Goal: Task Accomplishment & Management: Use online tool/utility

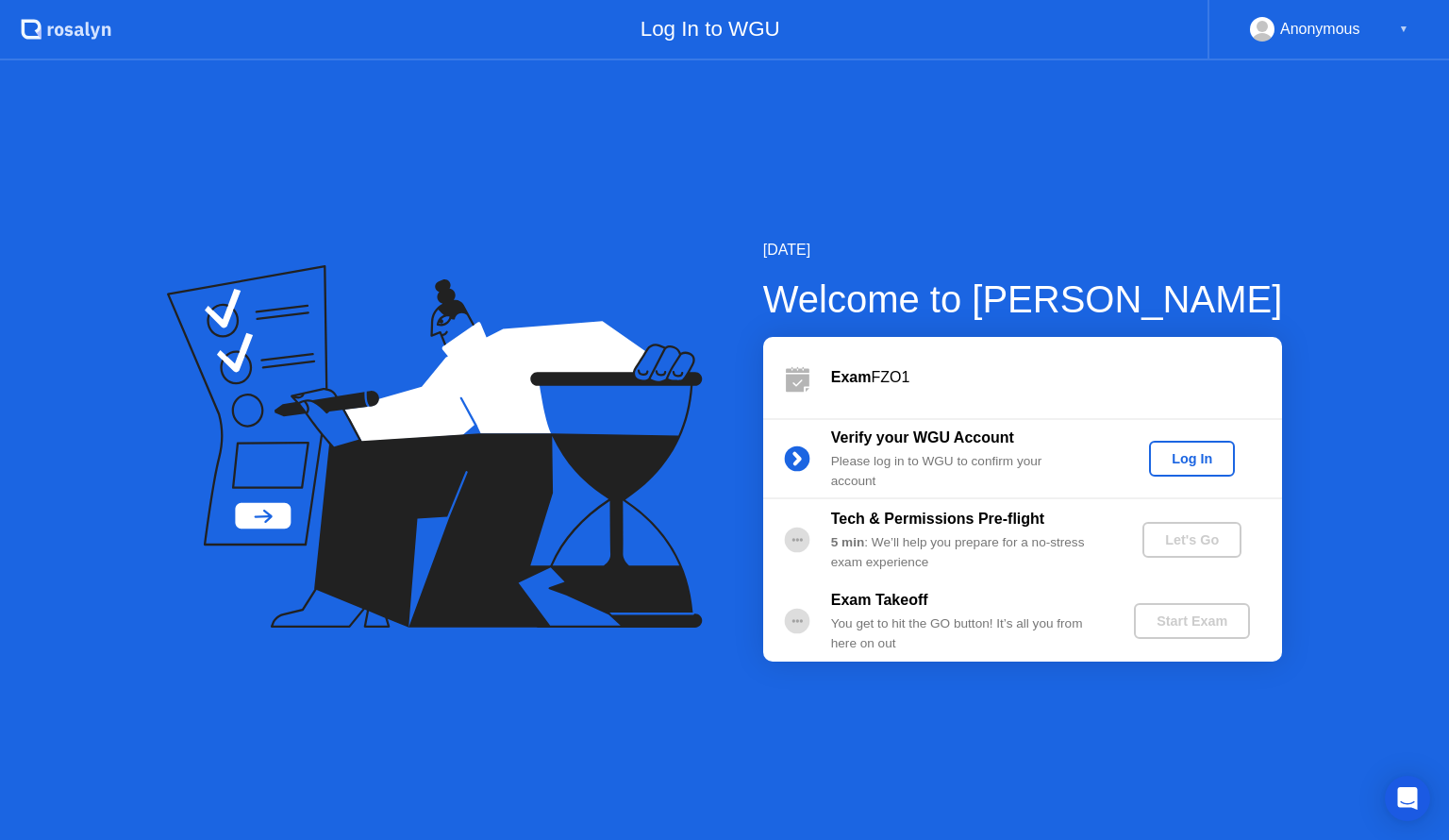
click at [1219, 456] on div "Log In" at bounding box center [1191, 458] width 71 height 15
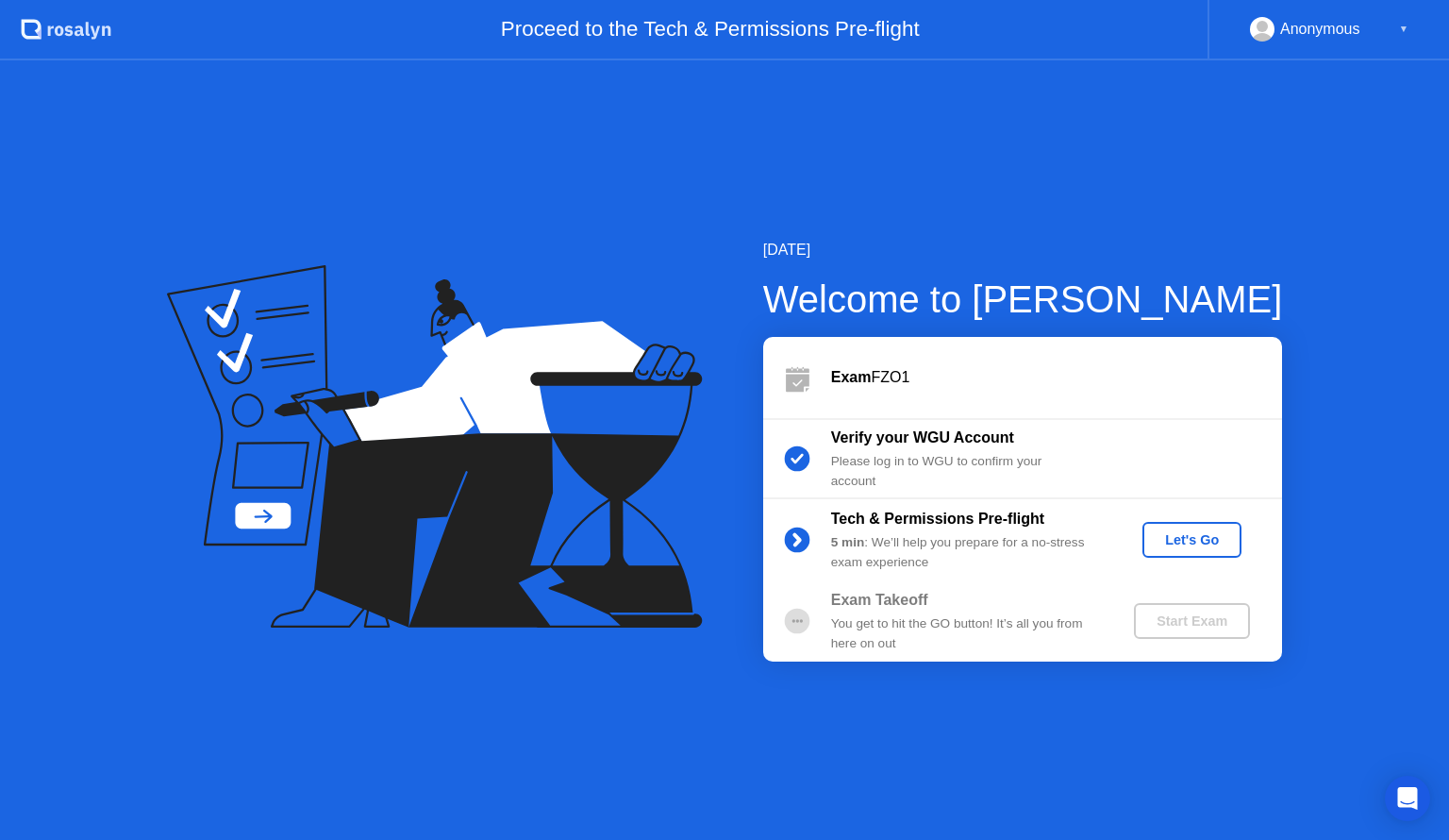
click at [1175, 541] on div "Let's Go" at bounding box center [1192, 539] width 84 height 15
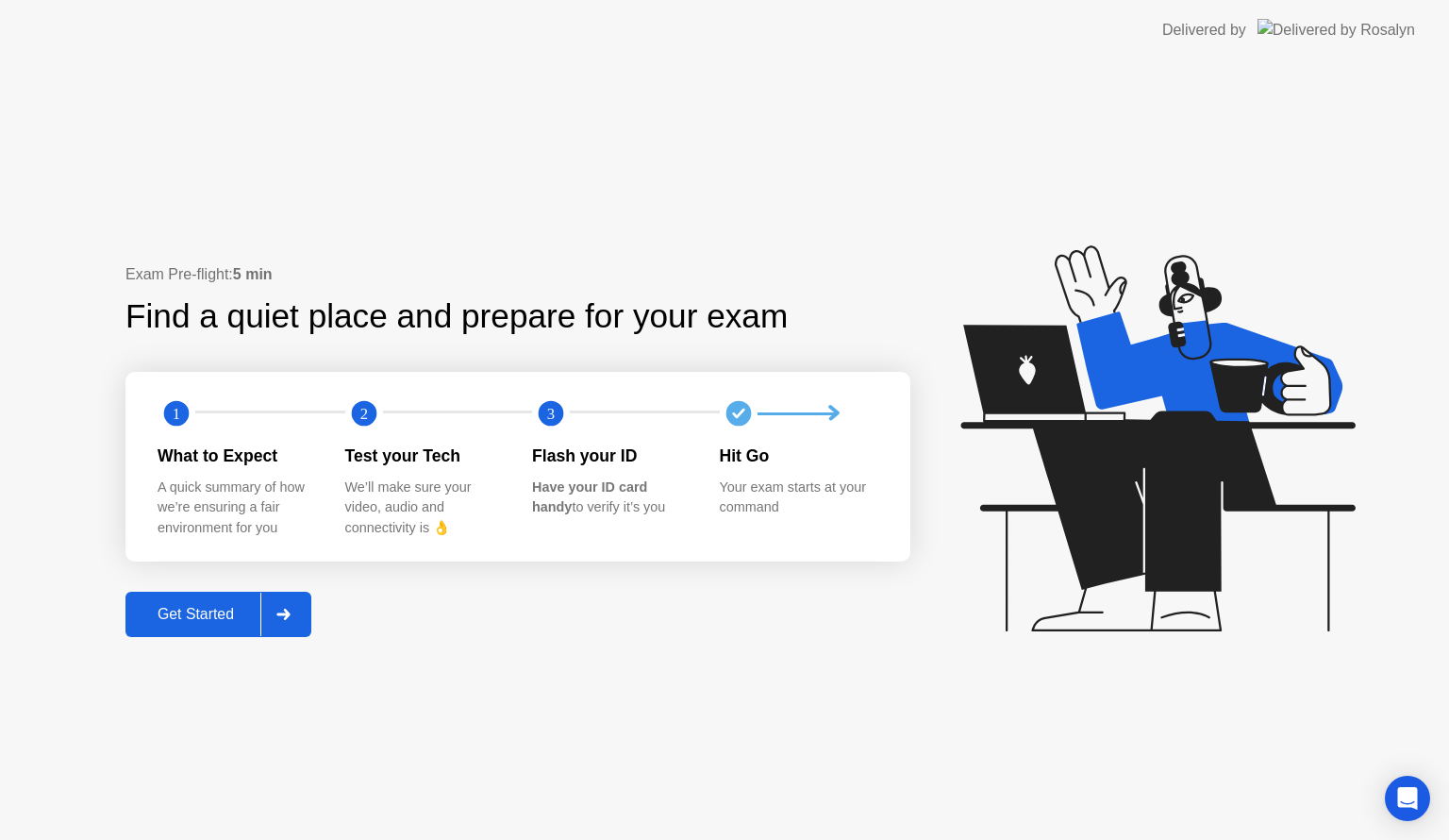
click at [222, 619] on div "Get Started" at bounding box center [196, 615] width 130 height 17
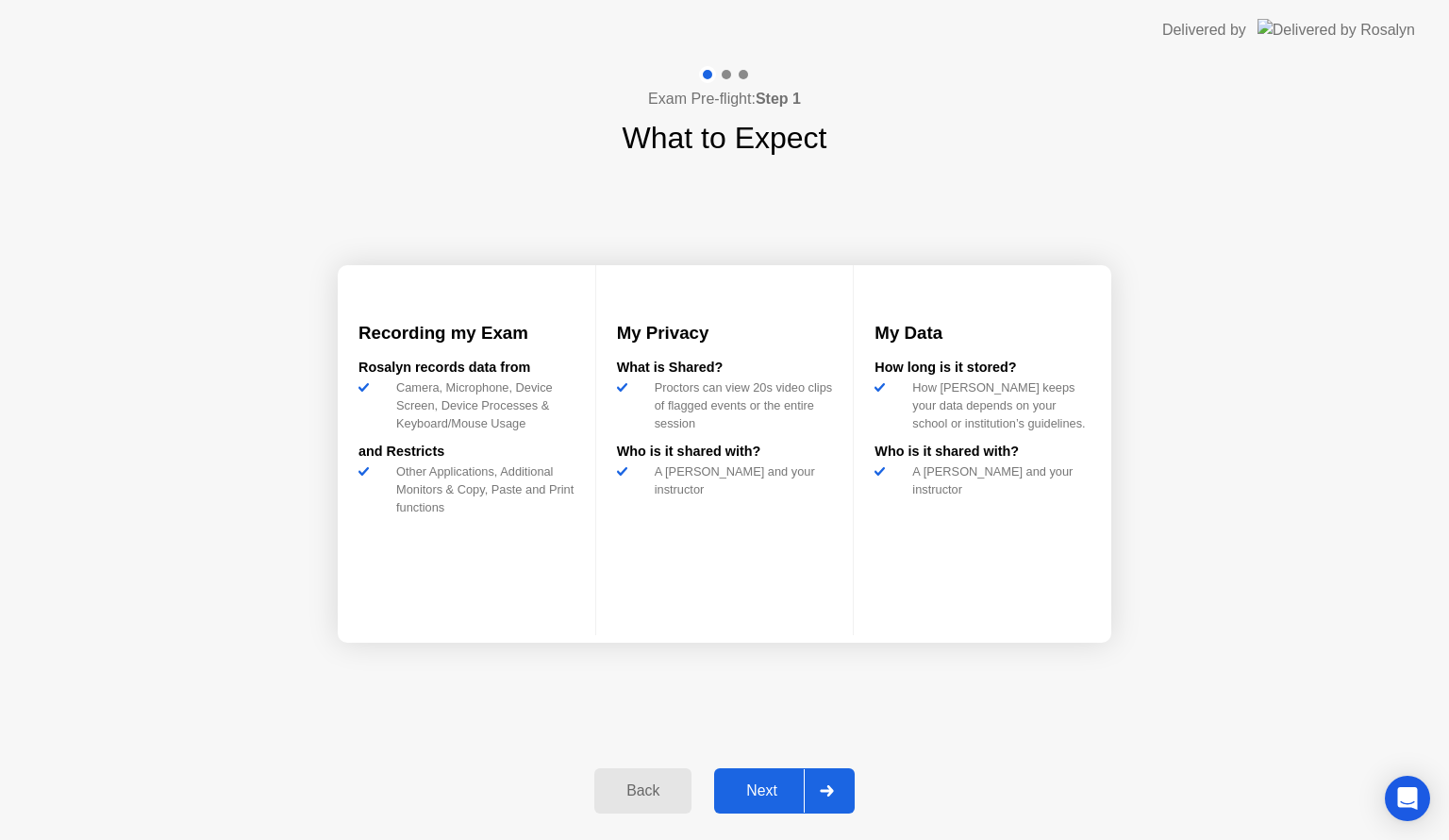
click at [782, 793] on div "Next" at bounding box center [762, 791] width 84 height 17
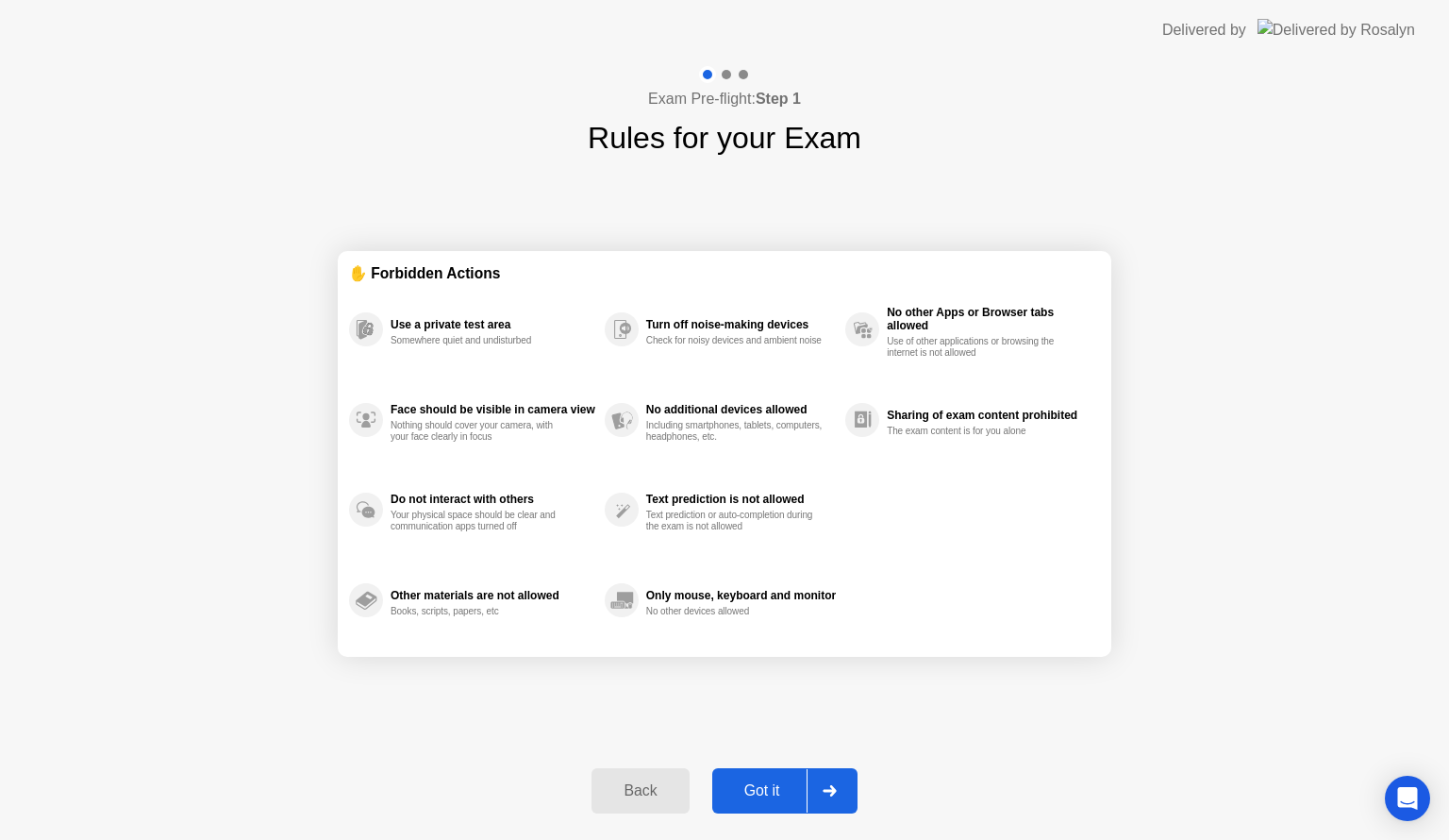
click at [781, 797] on div "Got it" at bounding box center [763, 791] width 89 height 17
select select "**********"
select select "*******"
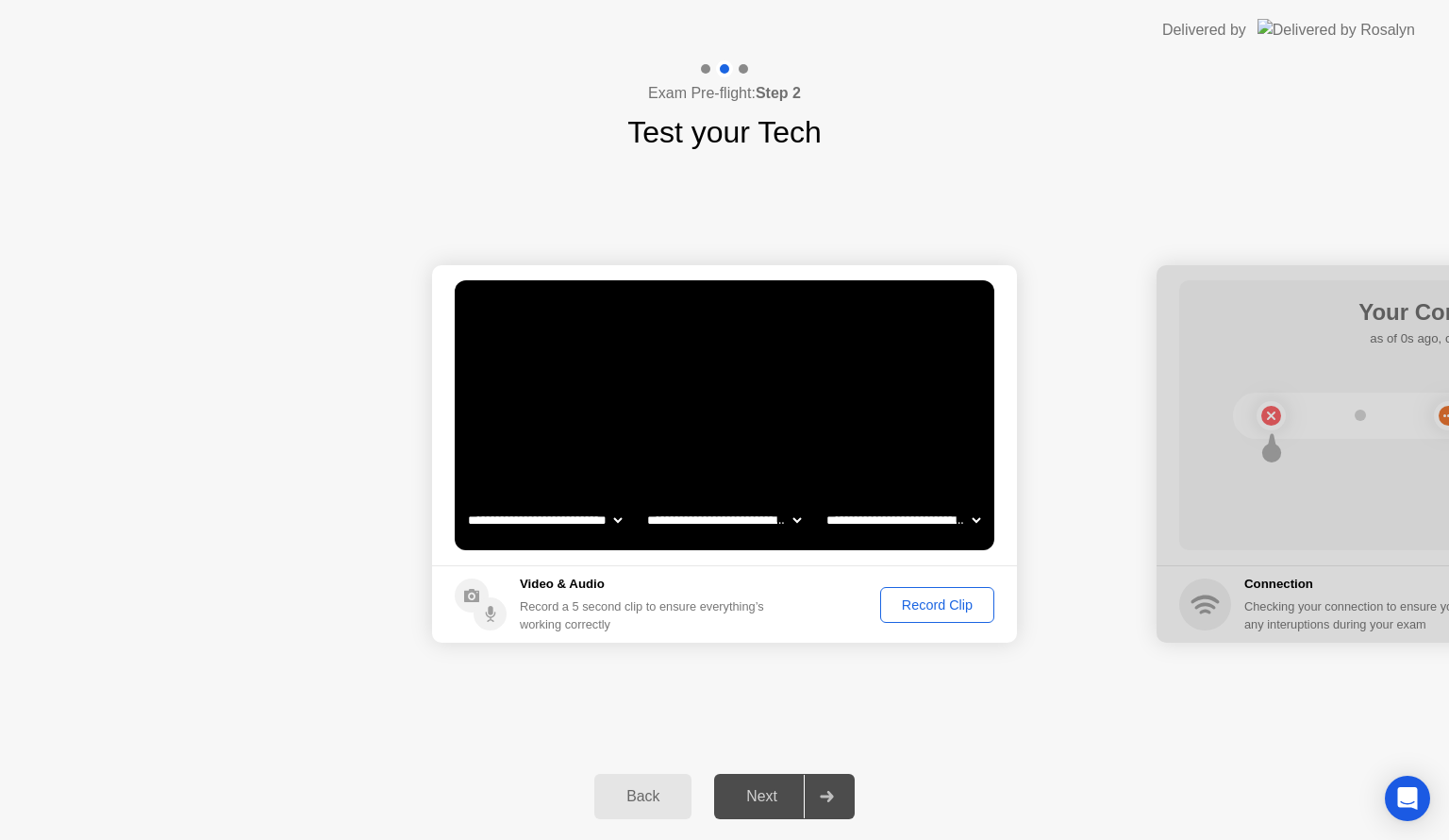
click at [947, 601] on div "Record Clip" at bounding box center [937, 605] width 101 height 15
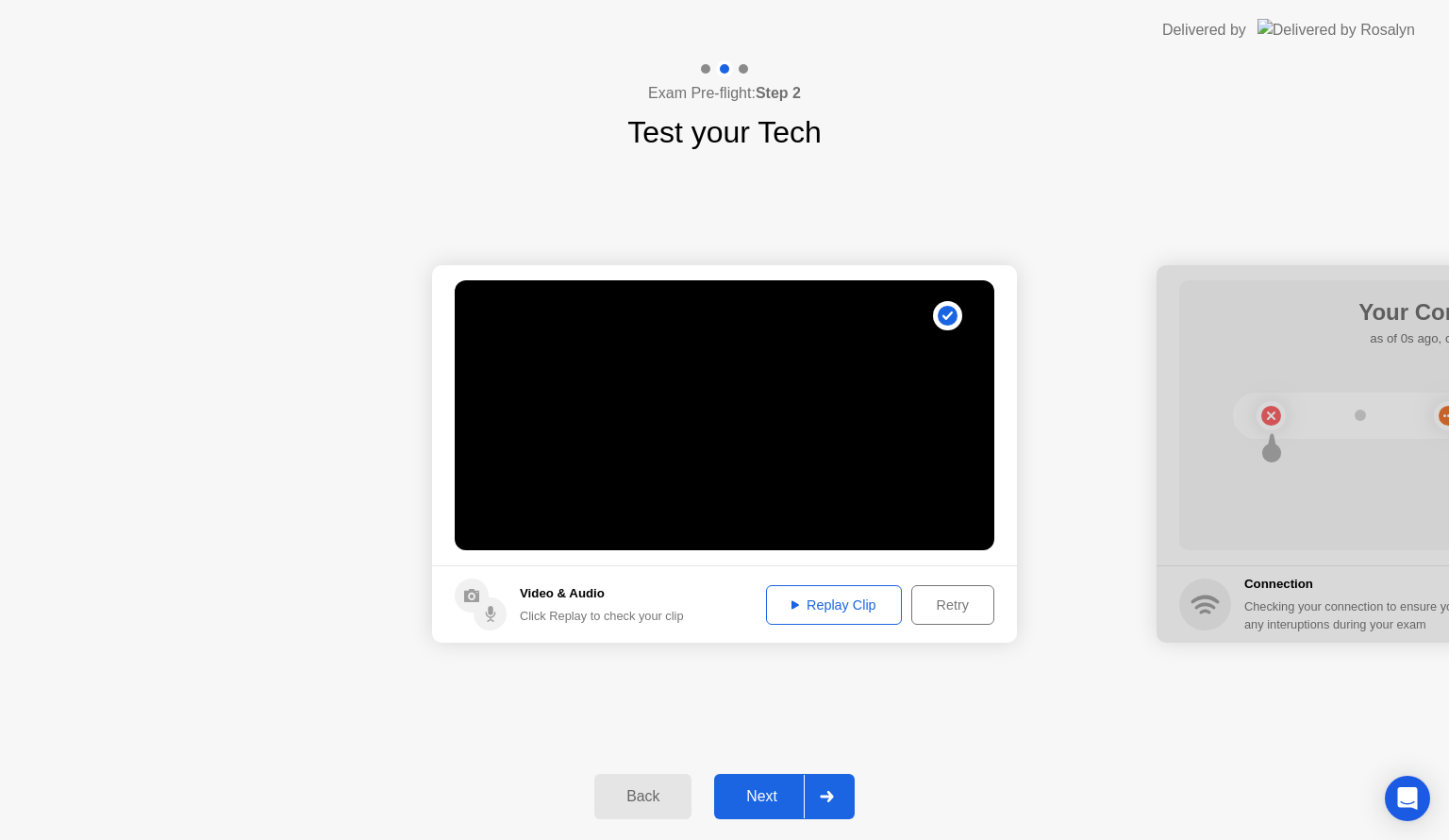
click at [781, 789] on div "Next" at bounding box center [762, 797] width 84 height 17
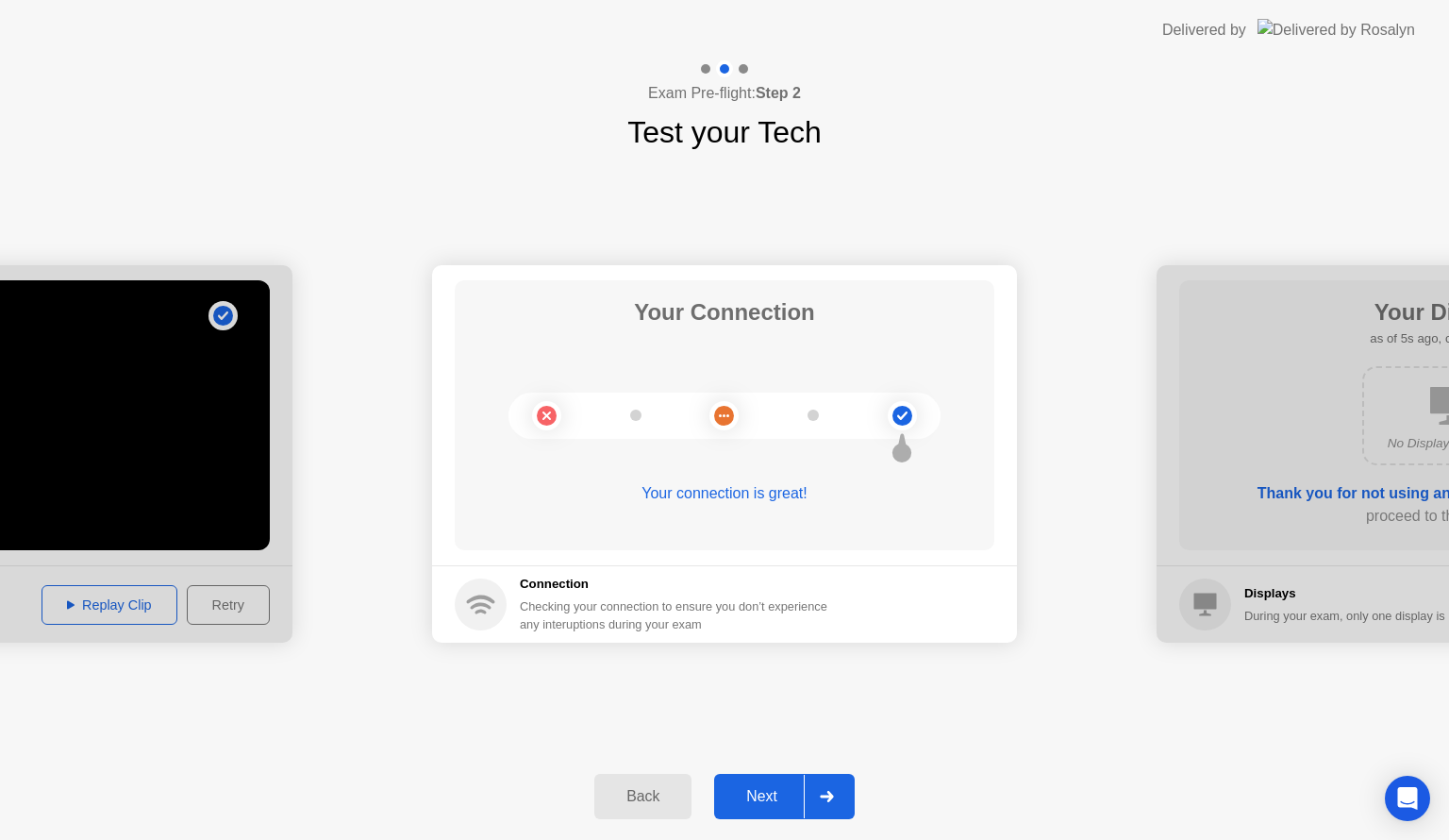
click at [750, 792] on div "Next" at bounding box center [762, 797] width 84 height 17
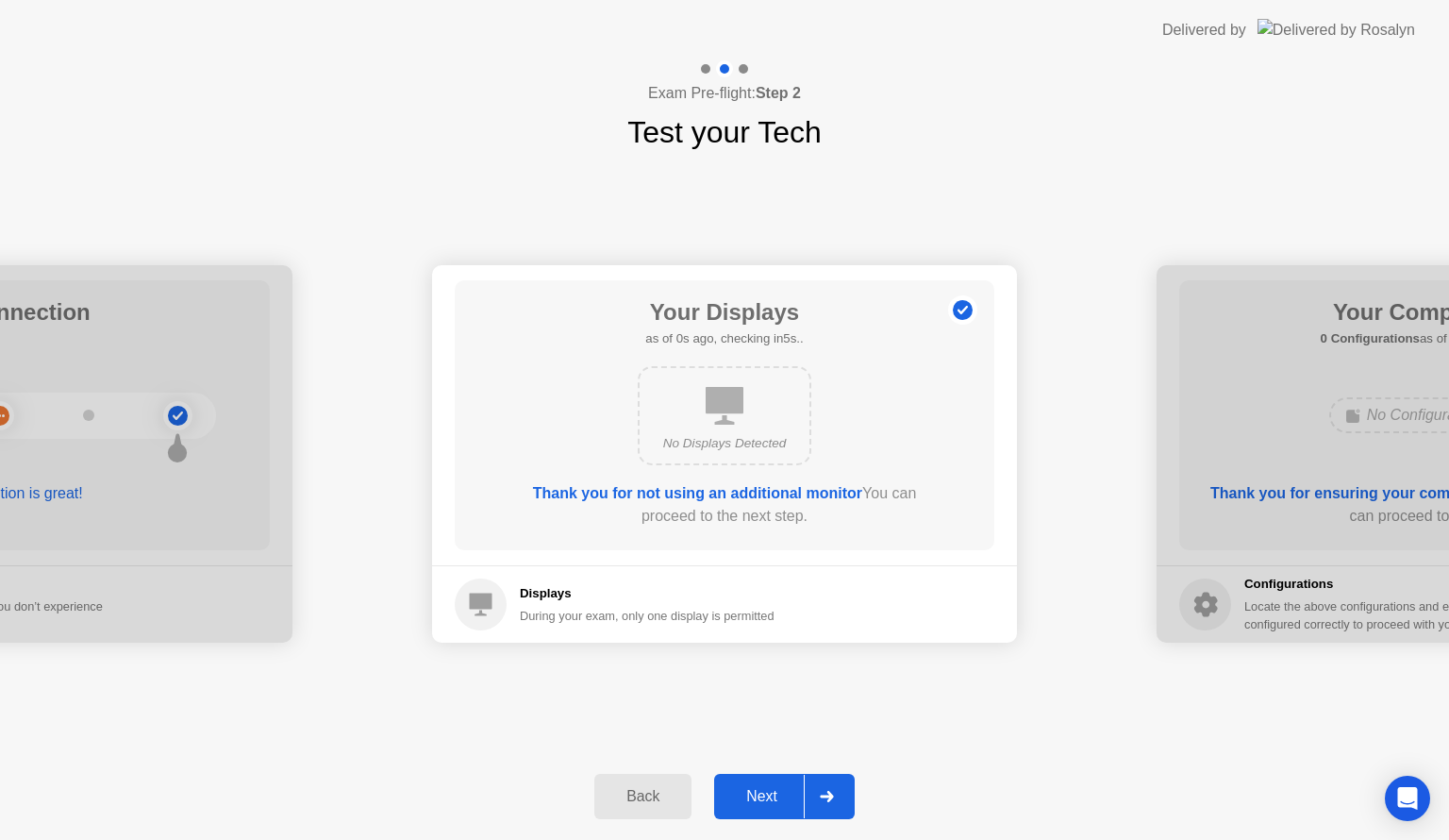
click at [766, 797] on div "Next" at bounding box center [762, 797] width 84 height 17
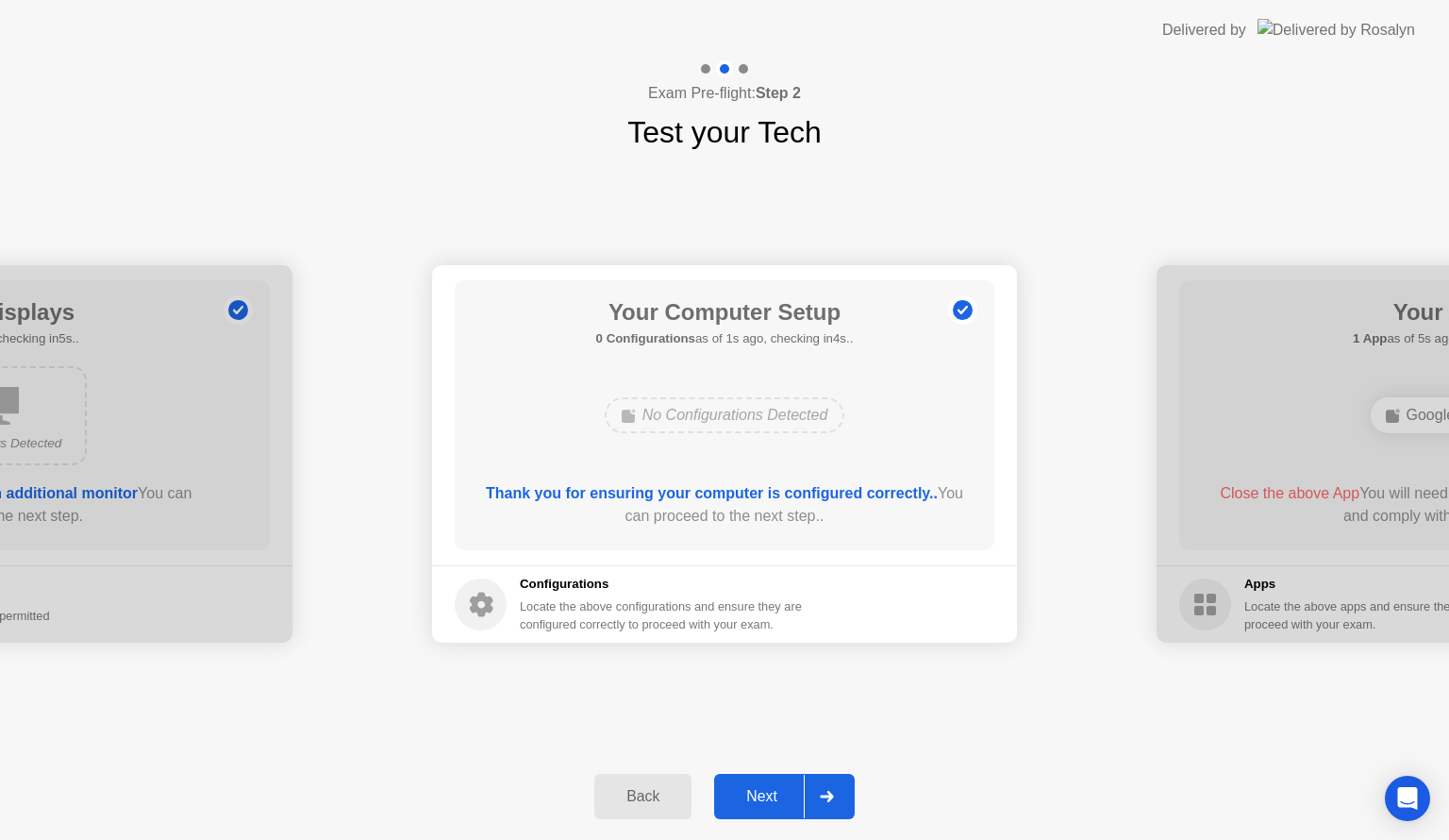
click at [760, 801] on div "Next" at bounding box center [762, 797] width 84 height 17
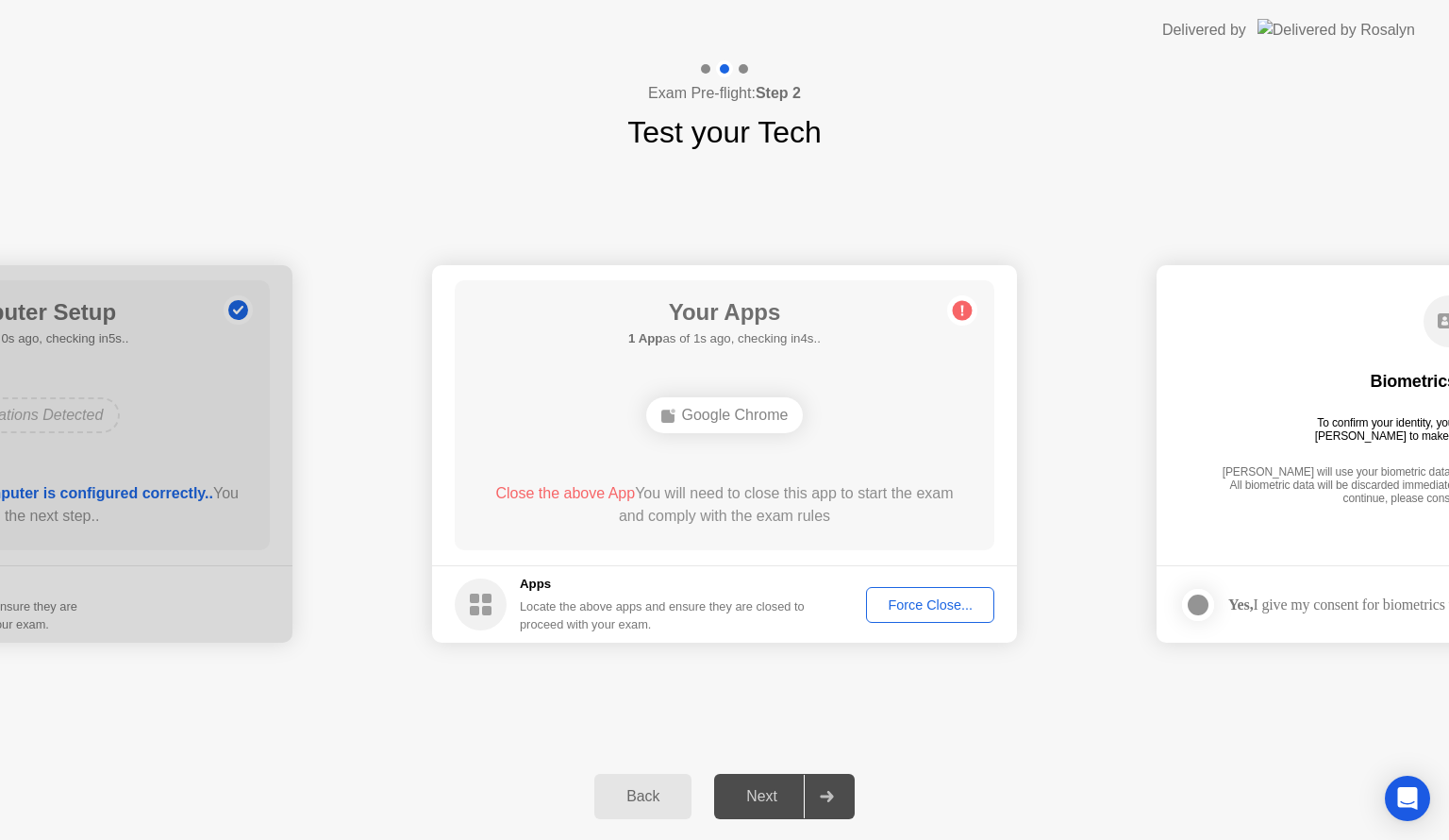
click at [917, 607] on div "Force Close..." at bounding box center [930, 605] width 115 height 15
click at [364, 764] on div "Back Next" at bounding box center [724, 797] width 1449 height 87
click at [898, 600] on div "Force Close..." at bounding box center [930, 605] width 115 height 15
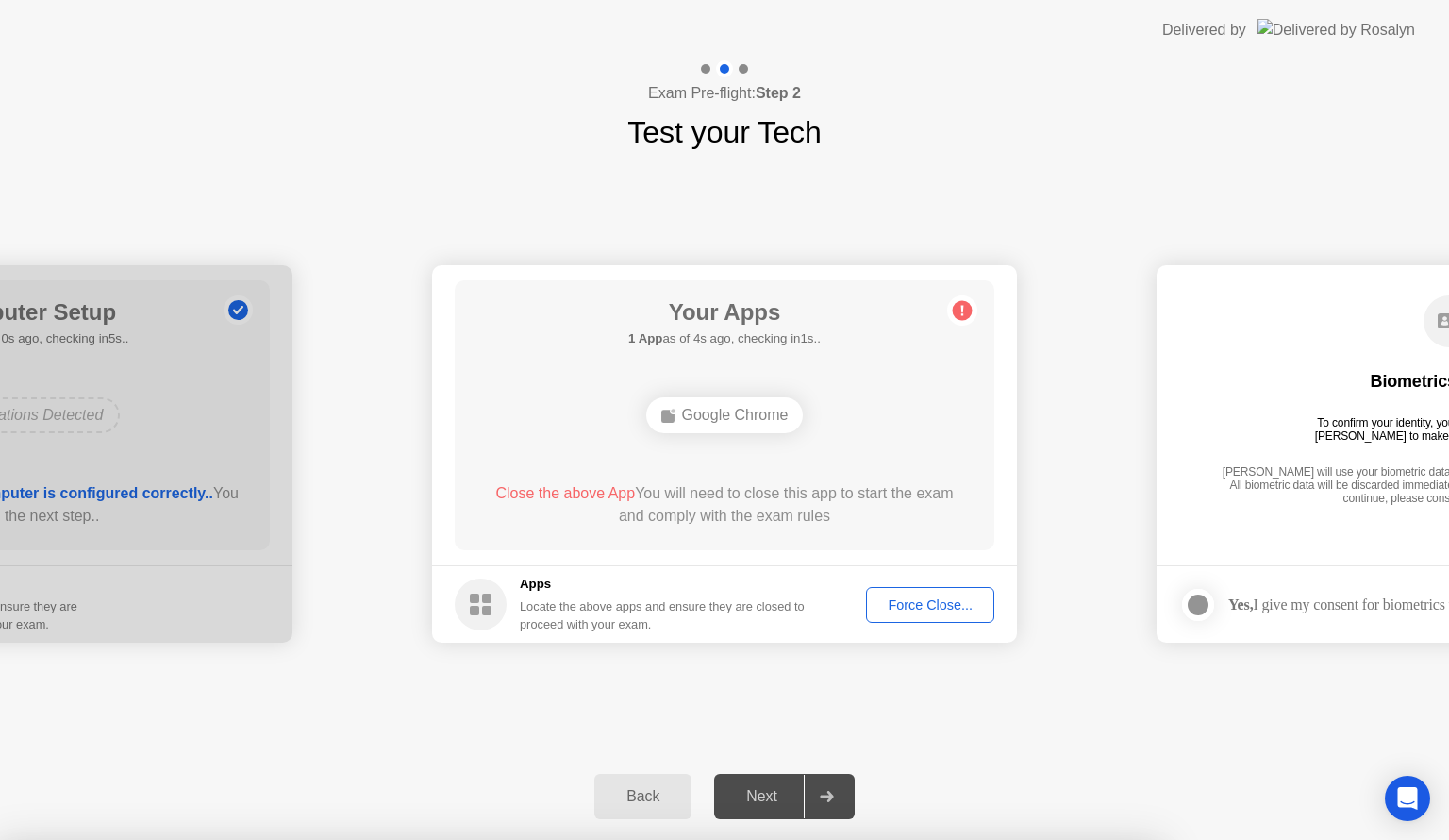
click at [410, 744] on div "**********" at bounding box center [724, 453] width 1449 height 598
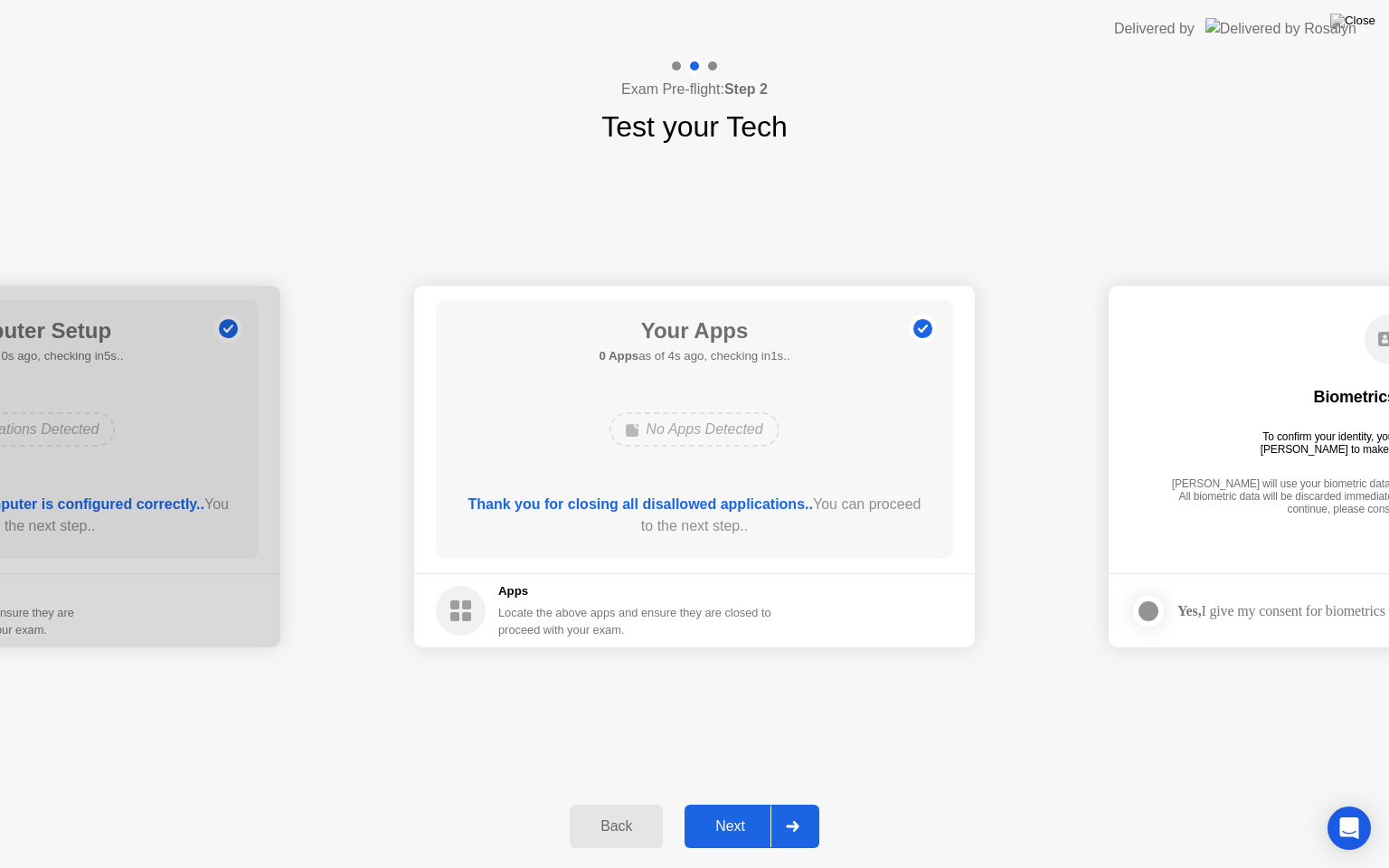
click at [750, 804] on div "Next" at bounding box center [730, 826] width 81 height 17
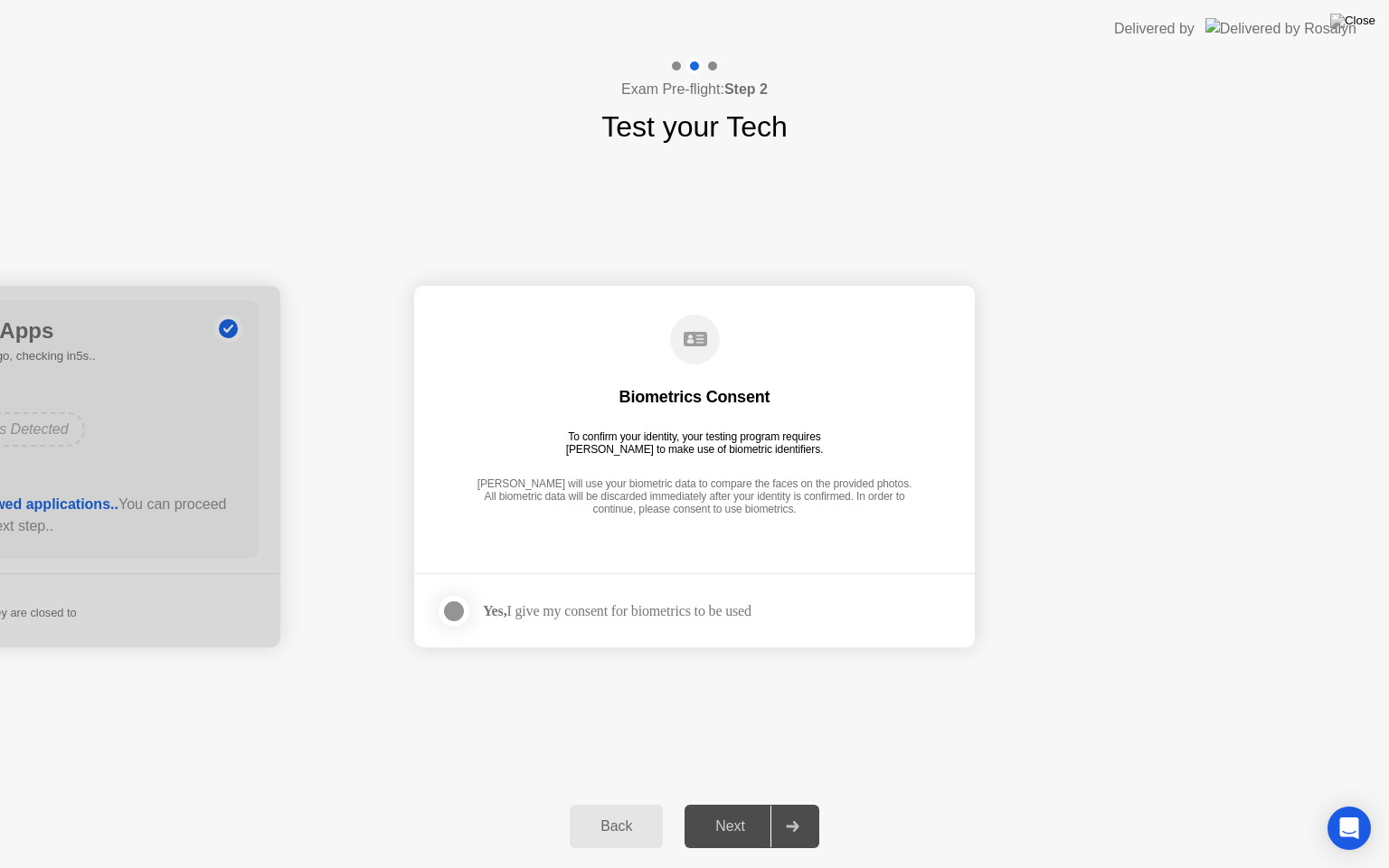
click at [726, 804] on div "Next" at bounding box center [730, 826] width 81 height 17
click at [455, 611] on div at bounding box center [453, 610] width 21 height 21
click at [739, 804] on div "Next" at bounding box center [730, 826] width 81 height 17
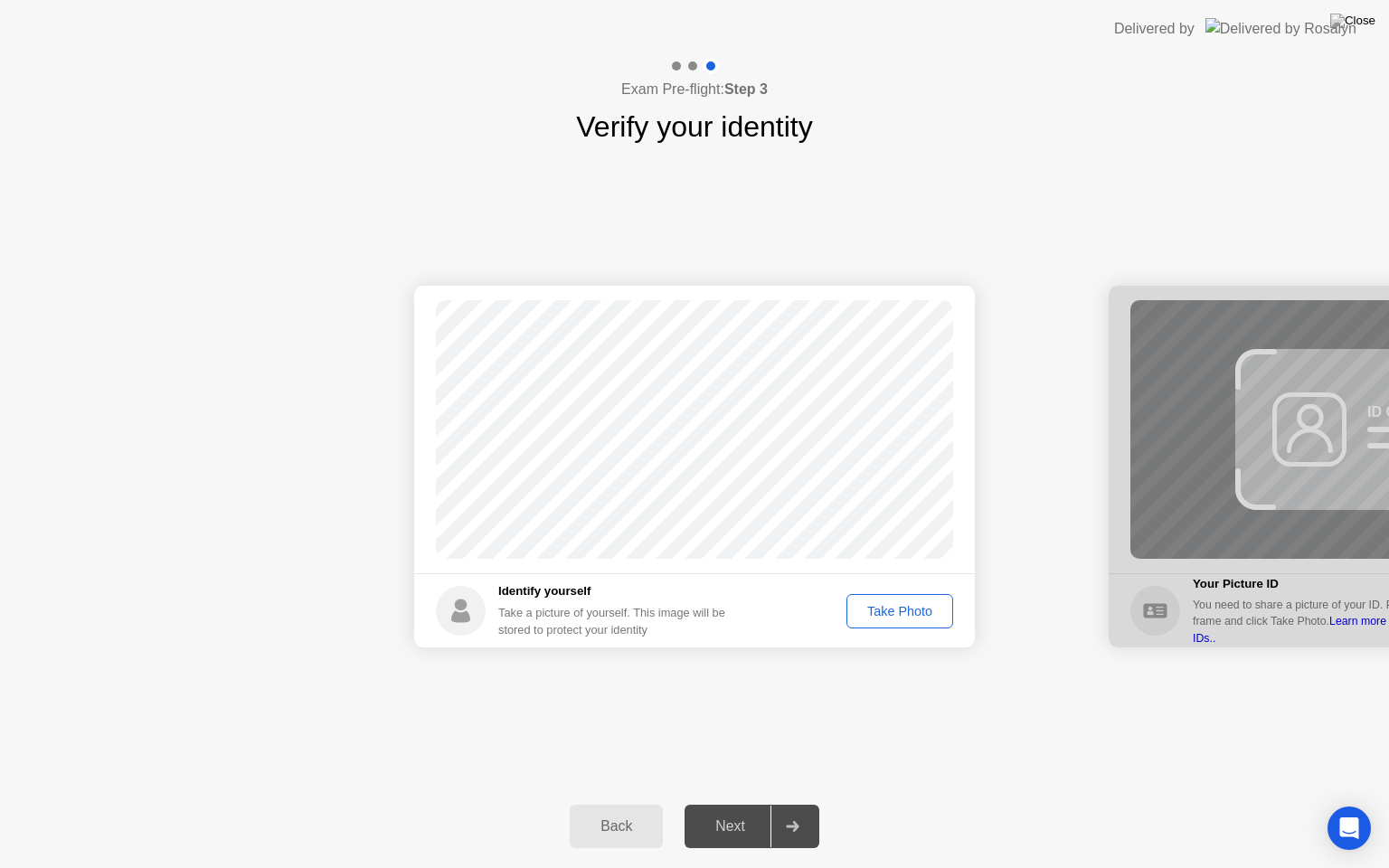
click at [907, 618] on div "Take Photo" at bounding box center [899, 611] width 94 height 15
click at [712, 804] on div "Next" at bounding box center [730, 826] width 81 height 17
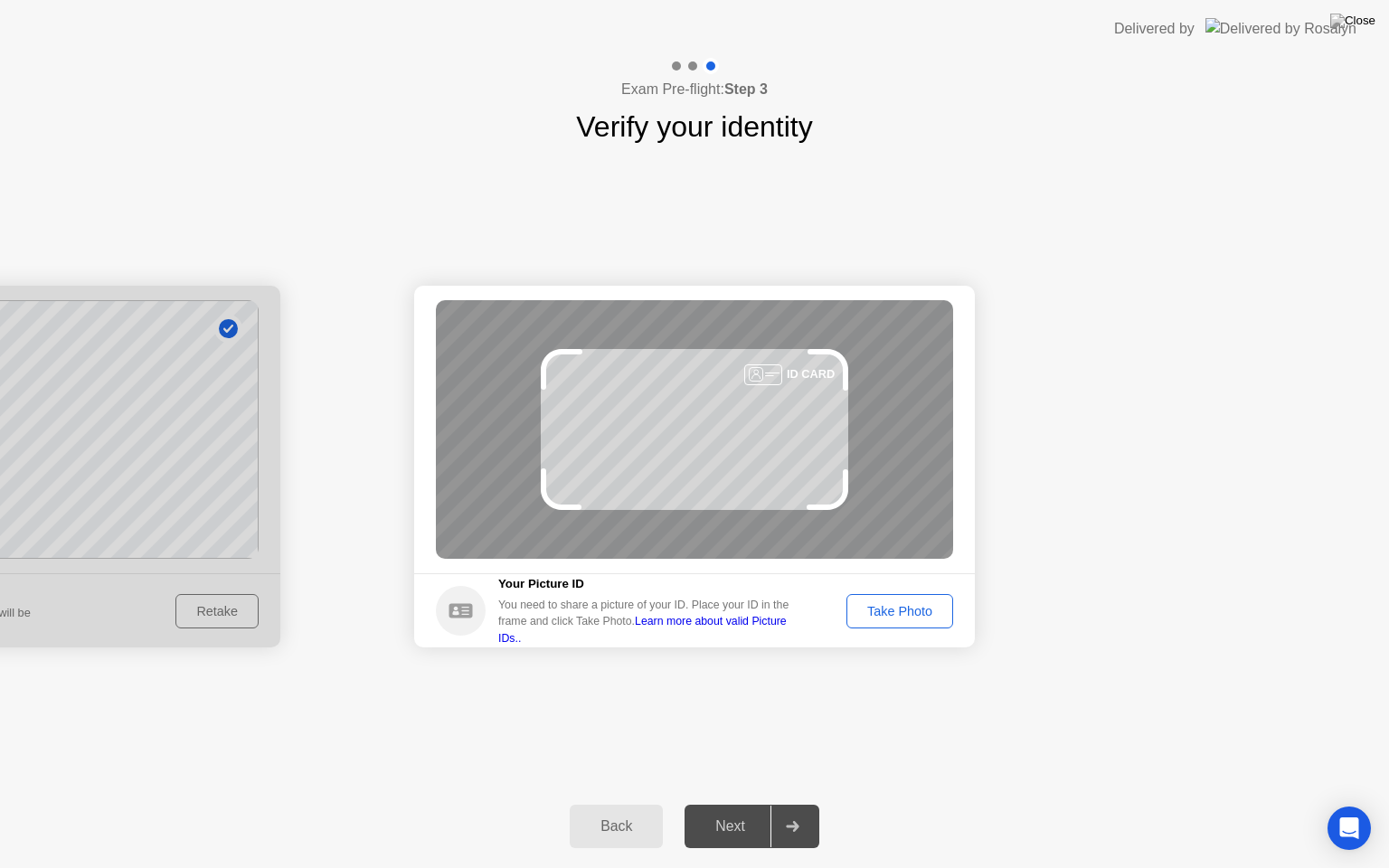
click at [890, 615] on div "Take Photo" at bounding box center [899, 611] width 94 height 15
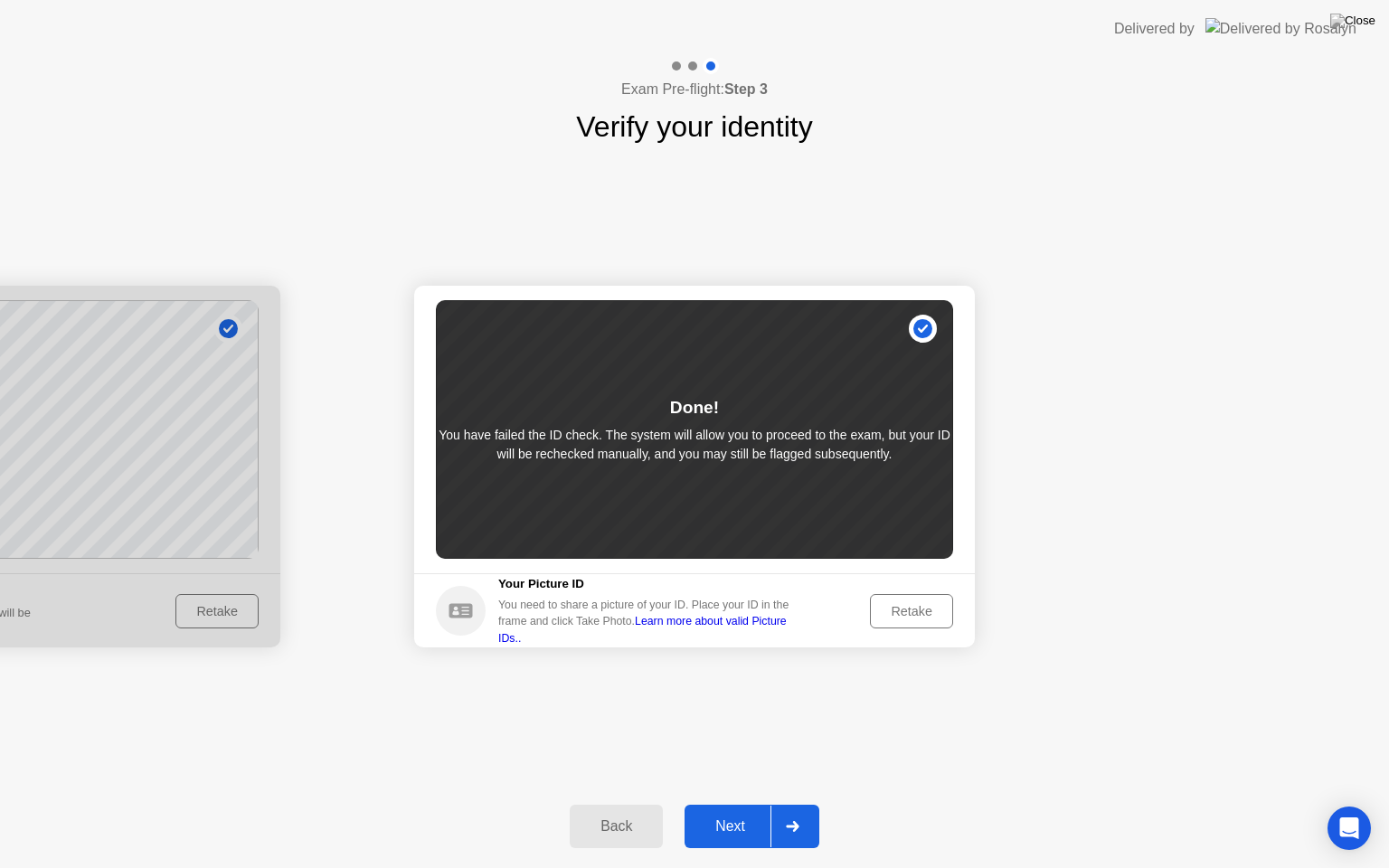
click at [724, 804] on div "Next" at bounding box center [730, 826] width 81 height 17
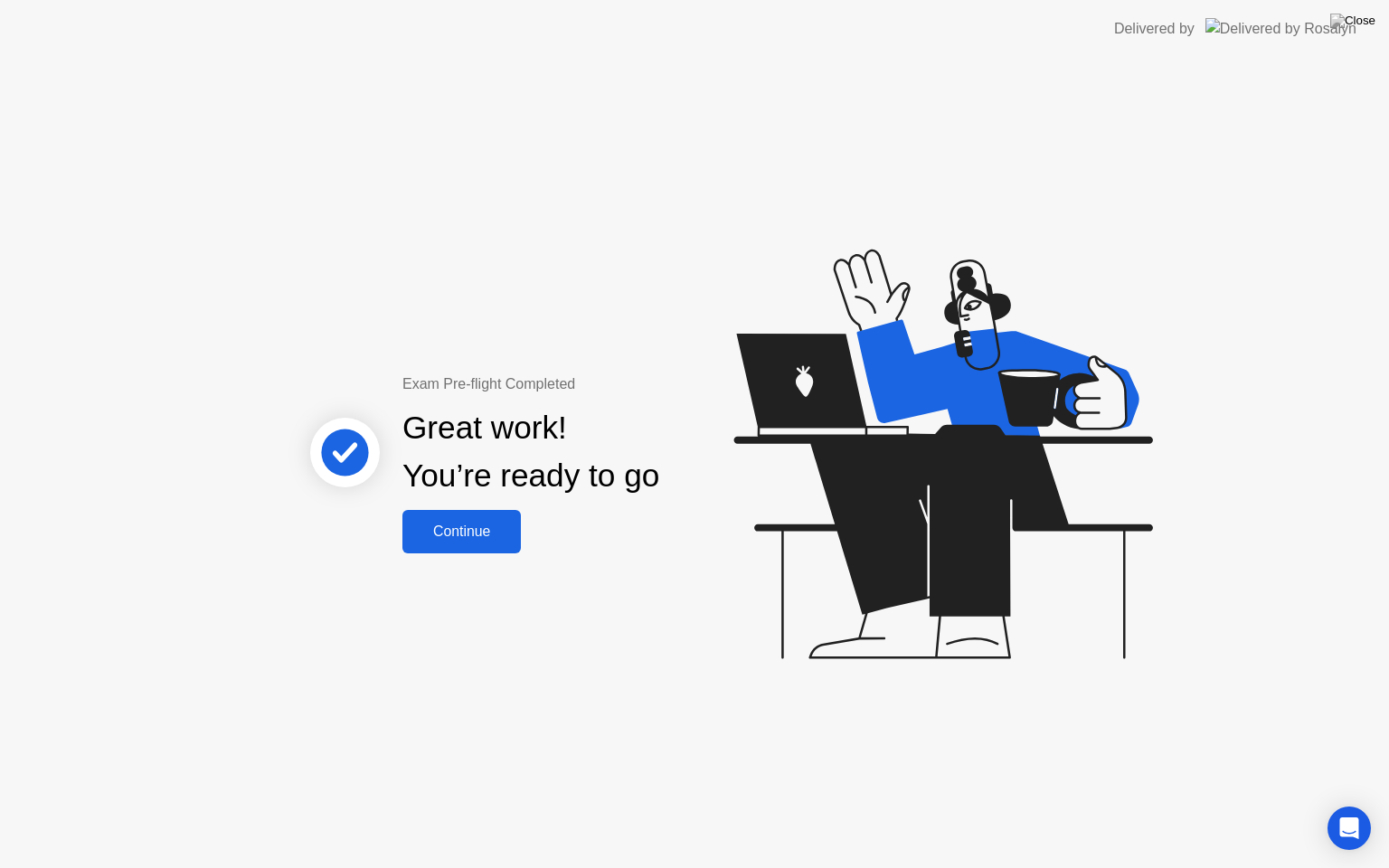
click at [506, 549] on button "Continue" at bounding box center [461, 531] width 119 height 44
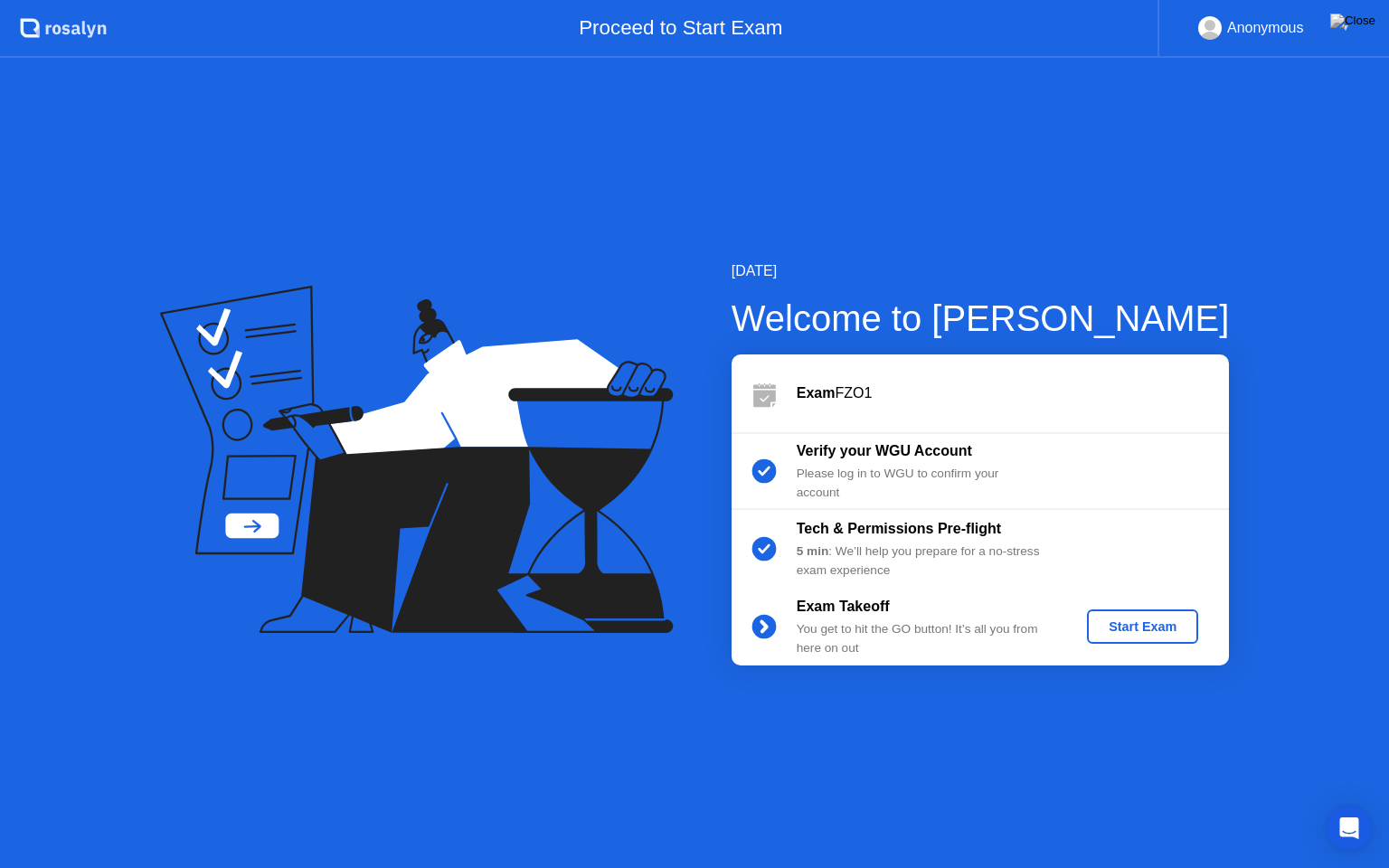
click at [1180, 622] on div "Start Exam" at bounding box center [1143, 626] width 96 height 15
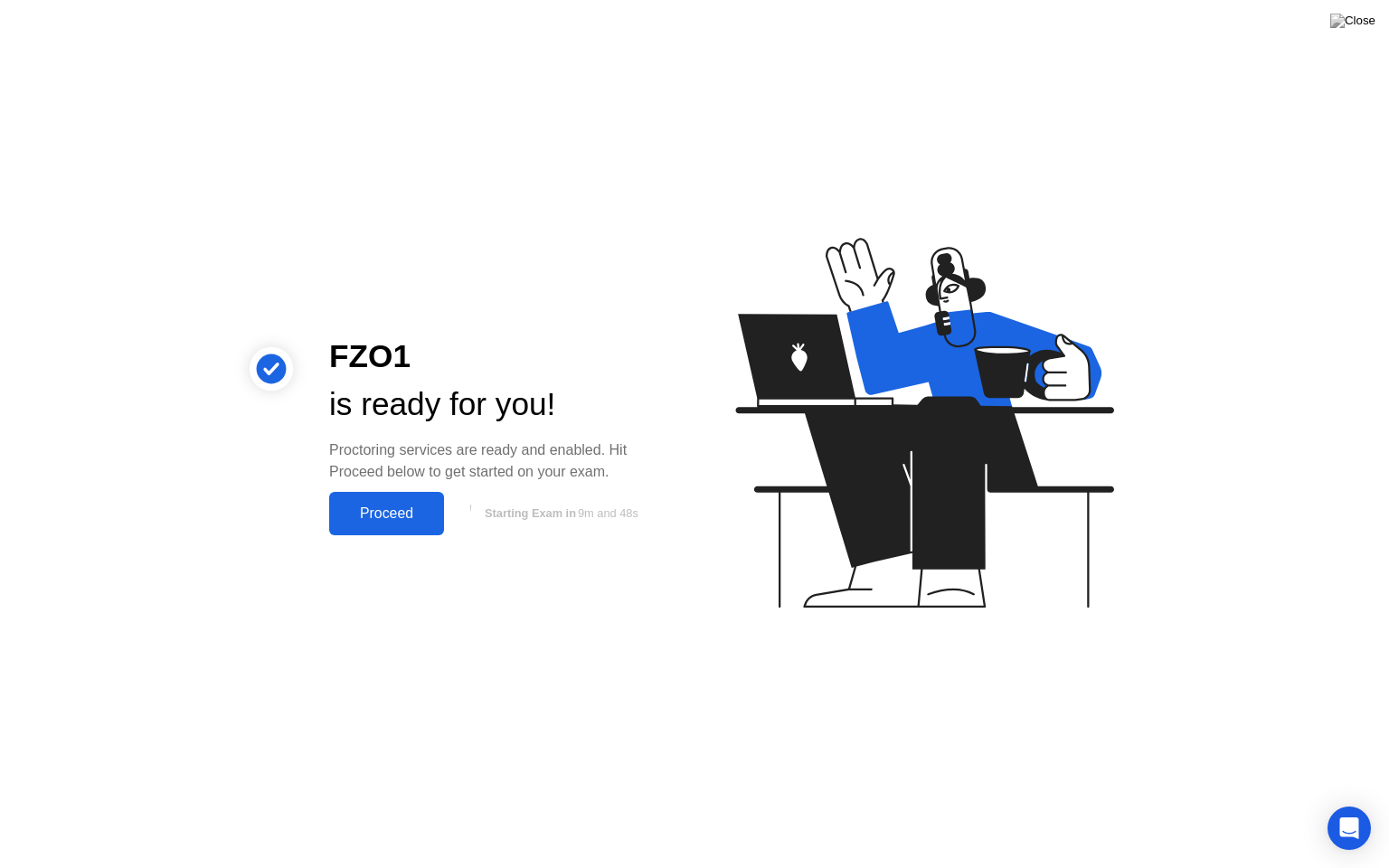
click at [403, 513] on div "Proceed" at bounding box center [386, 514] width 104 height 17
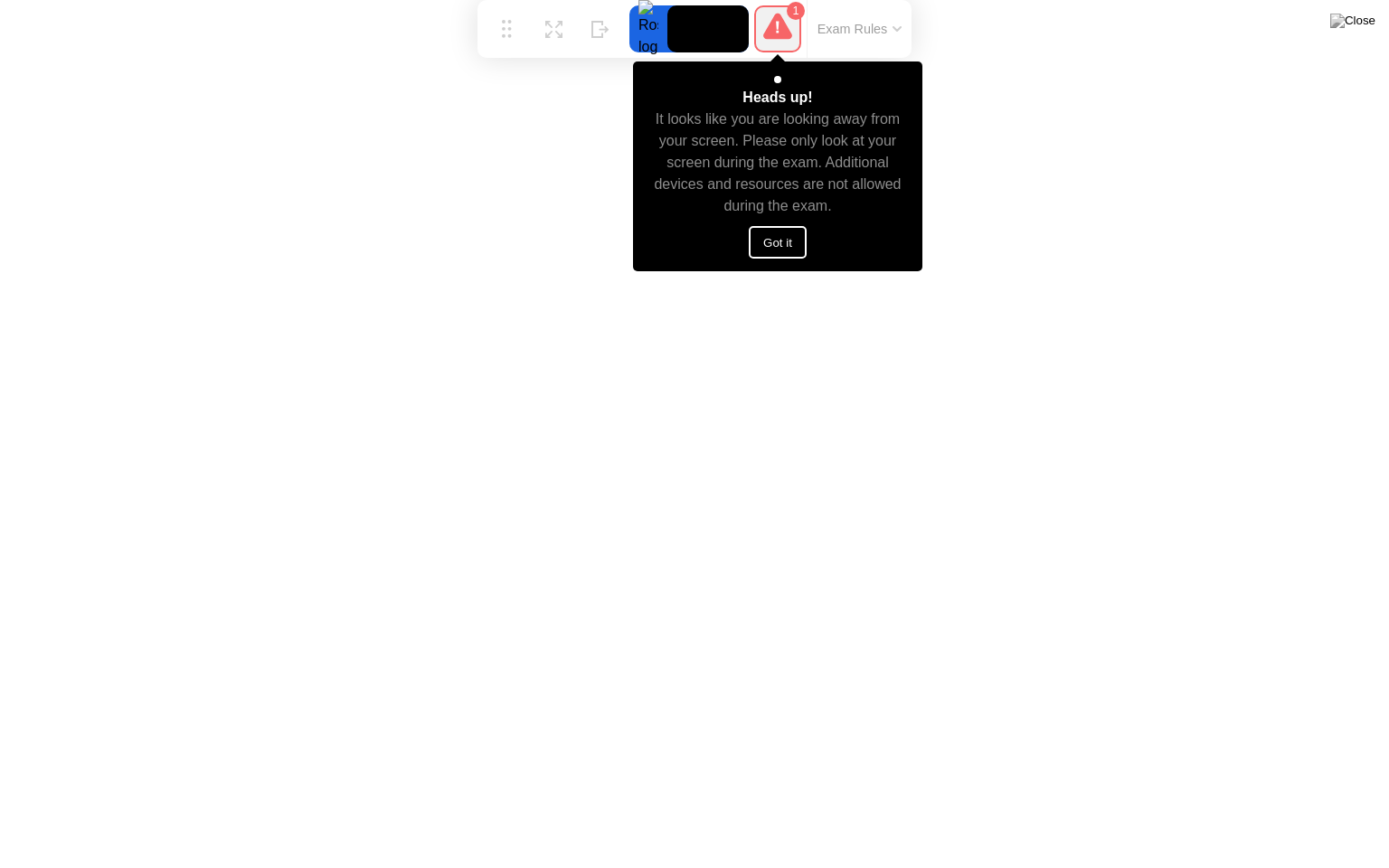
click at [781, 243] on button "Got it" at bounding box center [777, 242] width 57 height 32
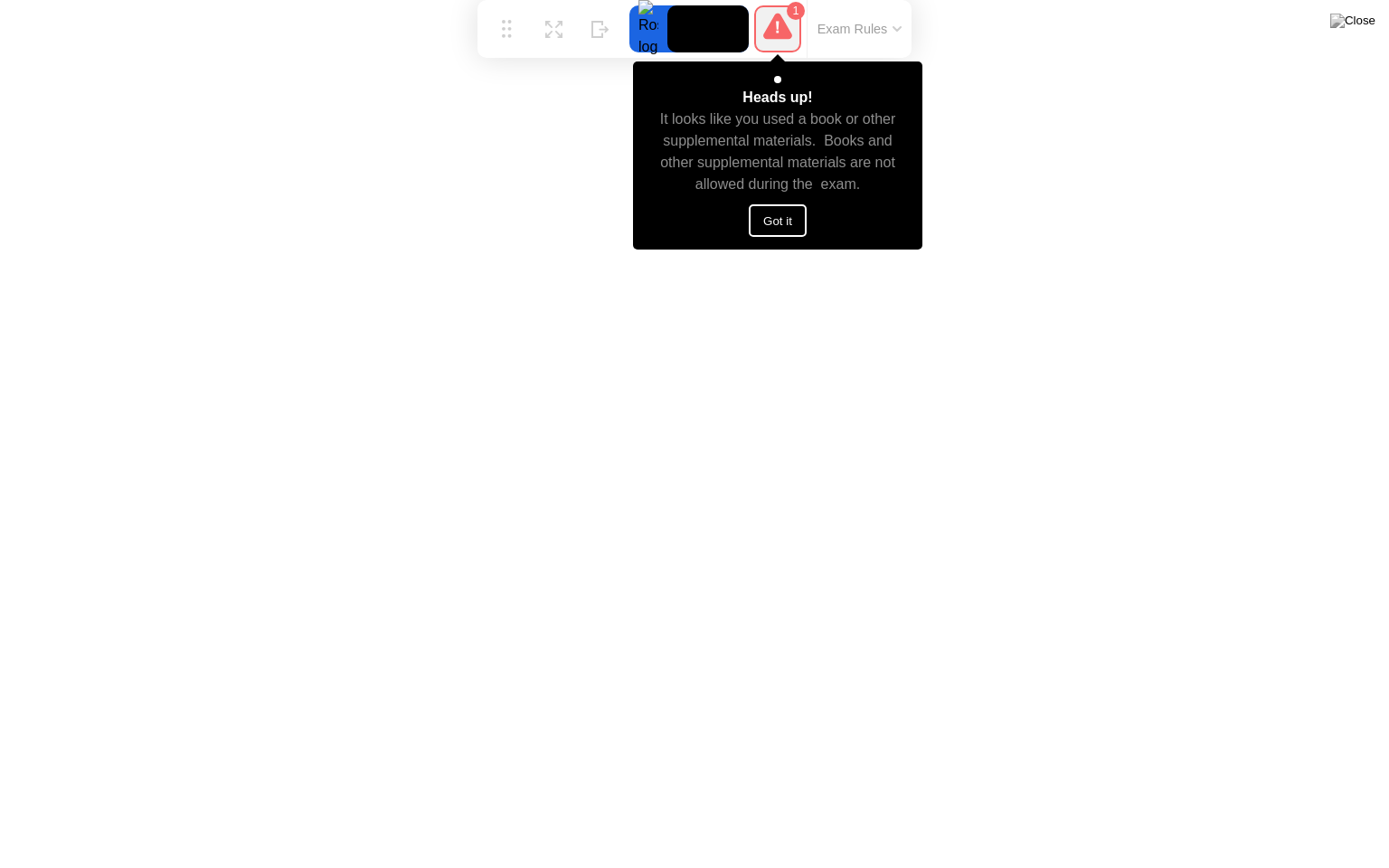
click at [781, 216] on button "Got it" at bounding box center [777, 220] width 57 height 32
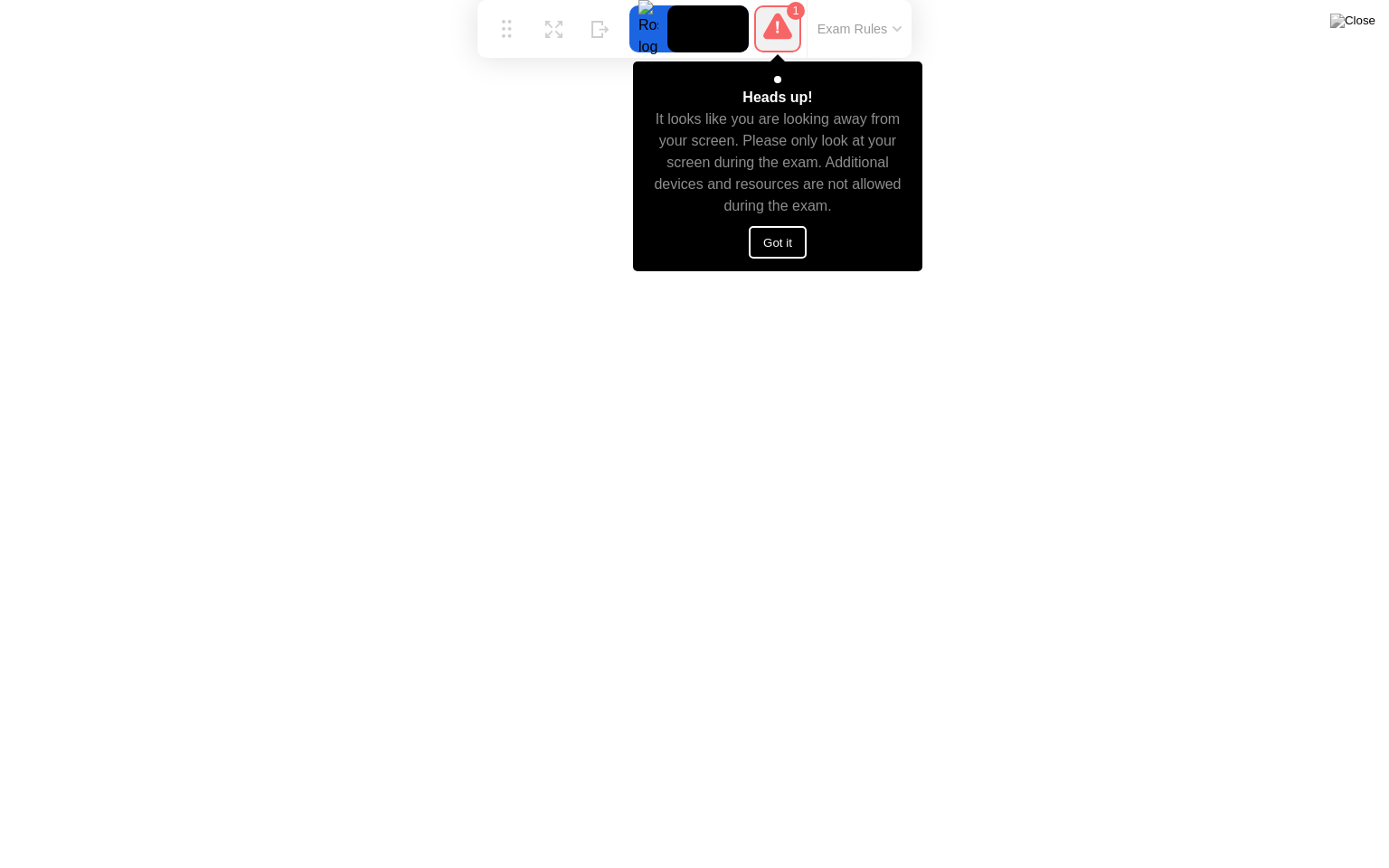
click at [794, 249] on button "Got it" at bounding box center [777, 242] width 57 height 32
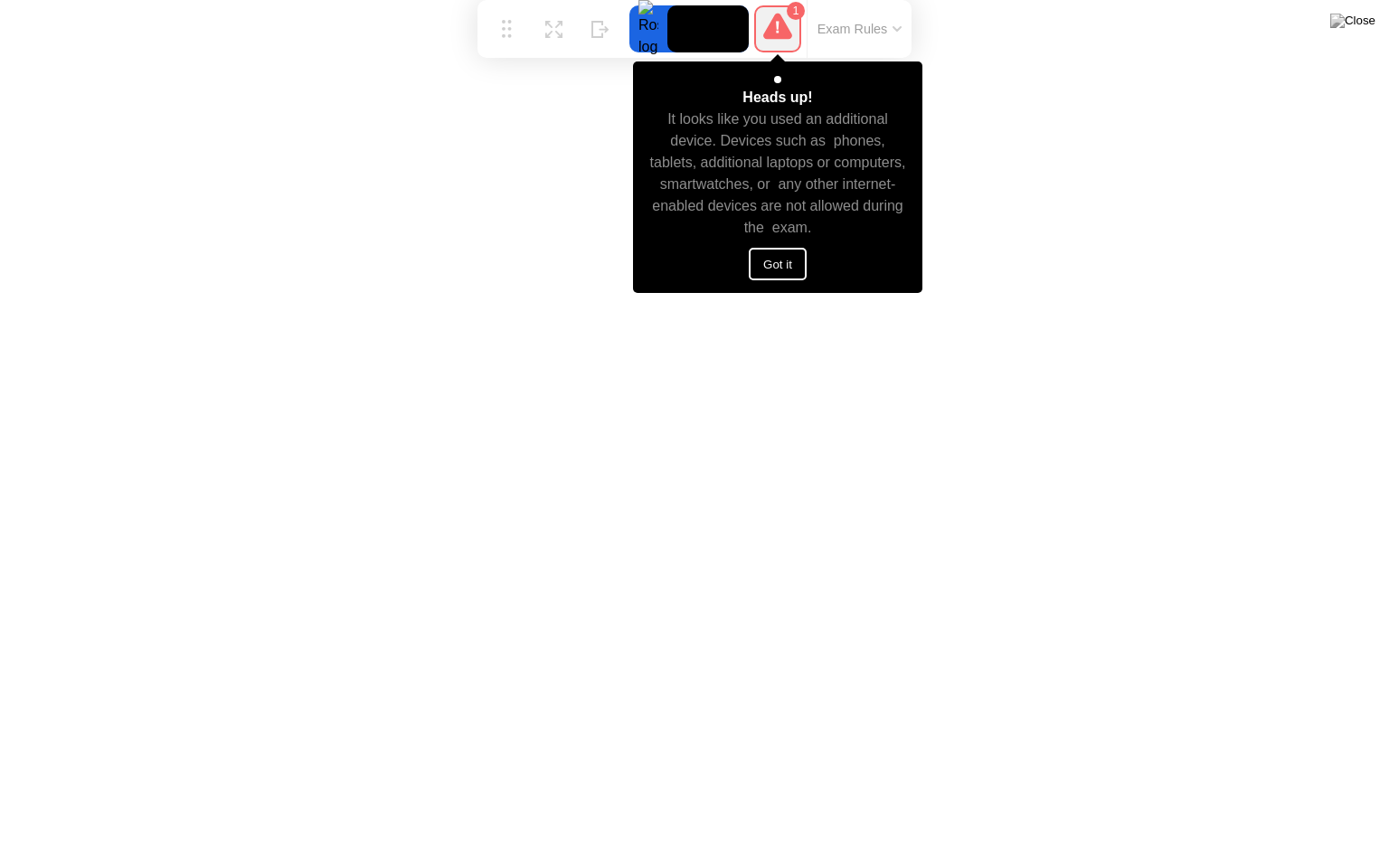
click at [796, 279] on button "Got it" at bounding box center [777, 263] width 57 height 32
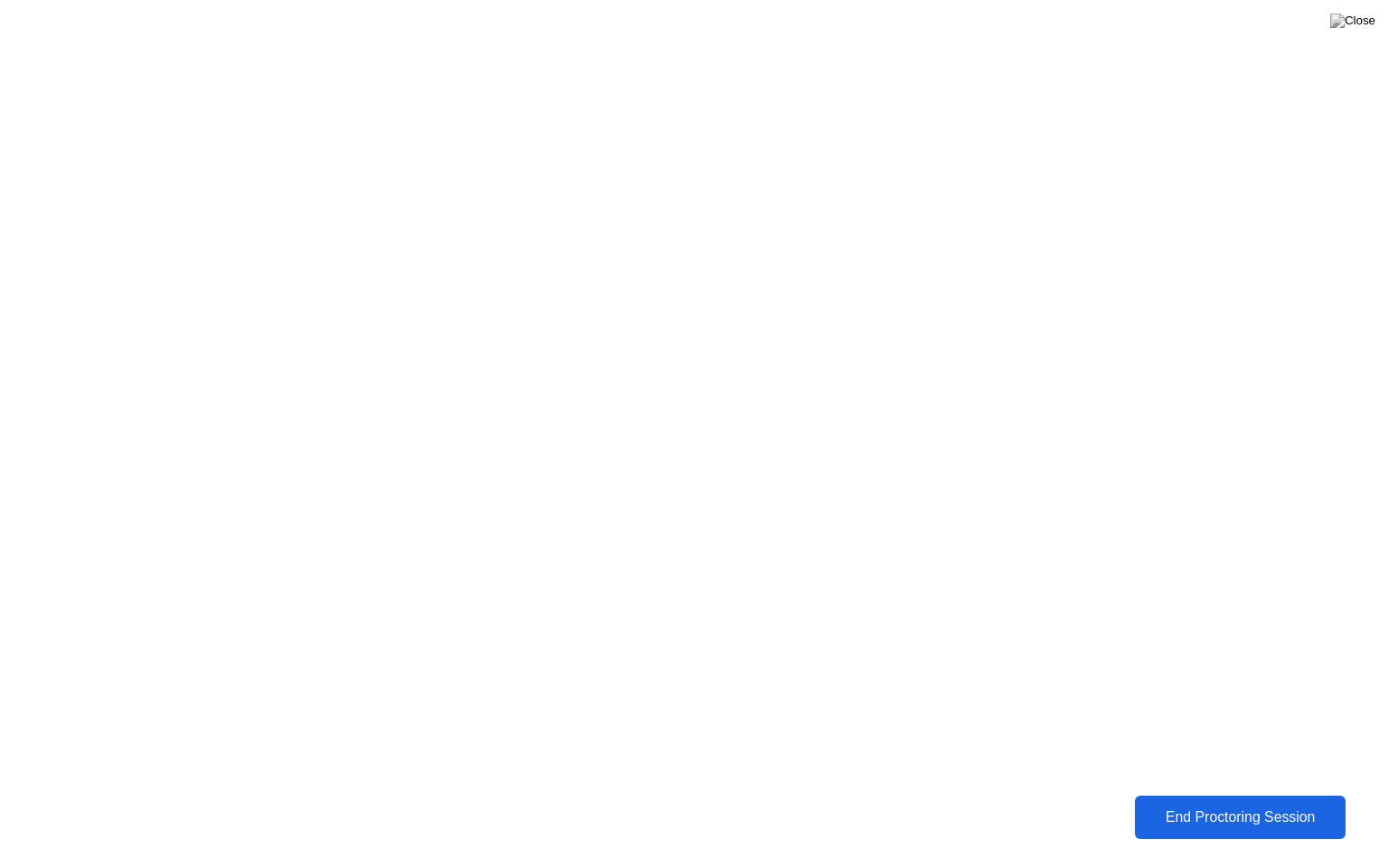
click at [1221, 801] on button "End Proctoring Session" at bounding box center [1241, 817] width 211 height 44
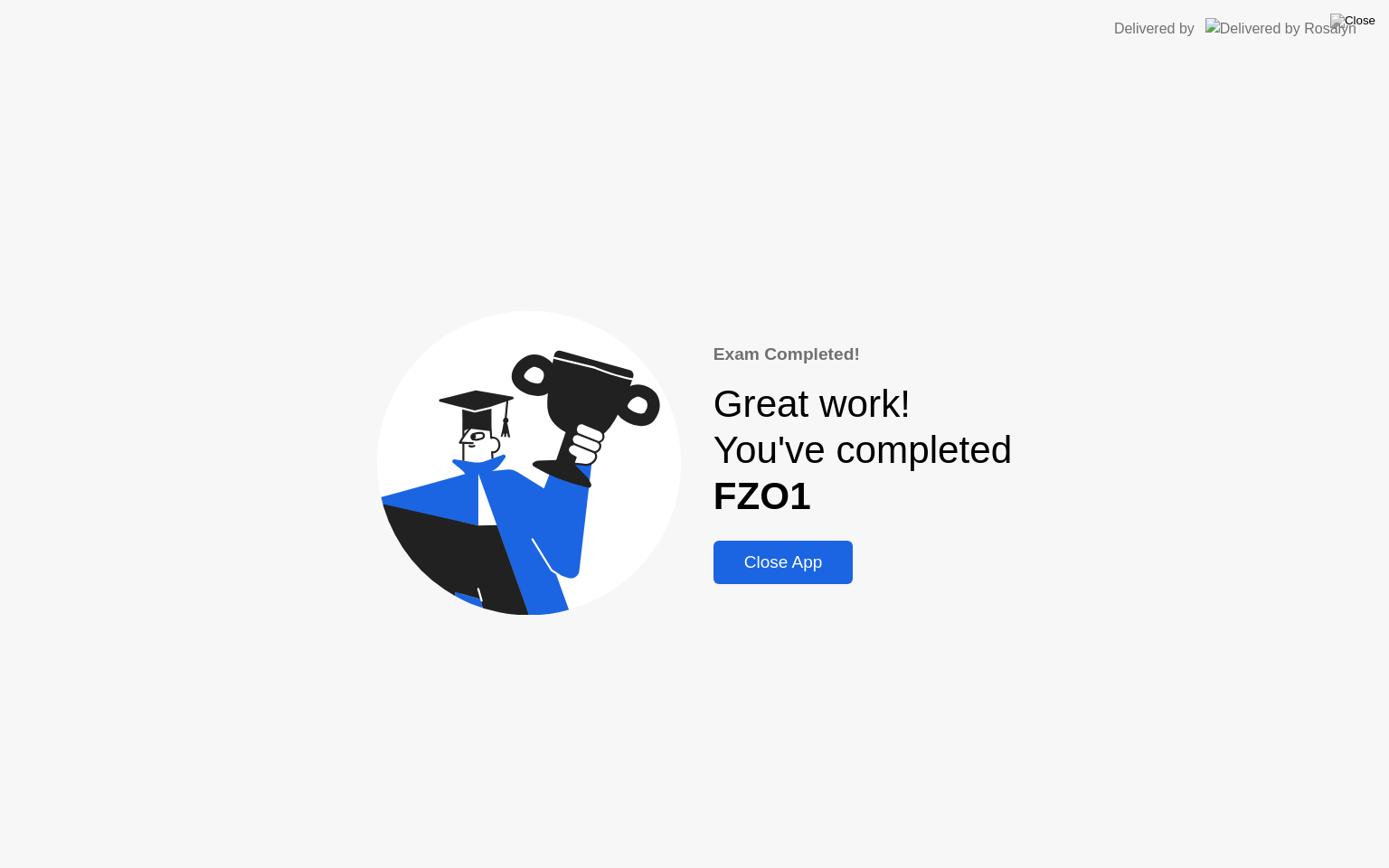
click at [806, 566] on div "Close App" at bounding box center [784, 561] width 130 height 19
